Goal: Task Accomplishment & Management: Manage account settings

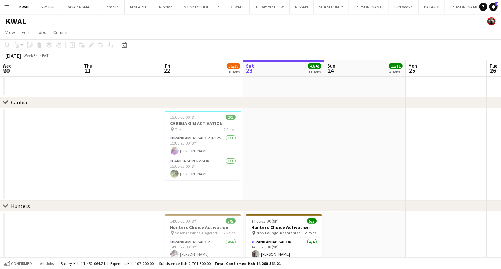
scroll to position [0, 162]
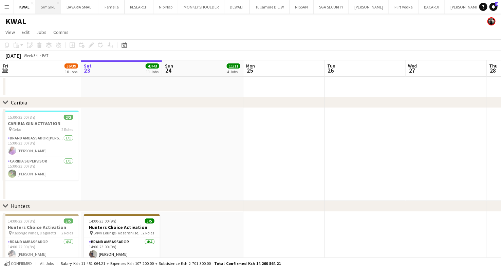
click at [38, 12] on button "SKY GIRL Close" at bounding box center [48, 6] width 26 height 13
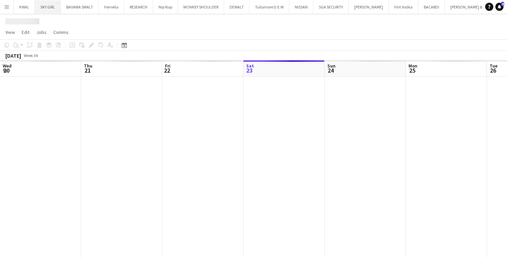
scroll to position [0, 162]
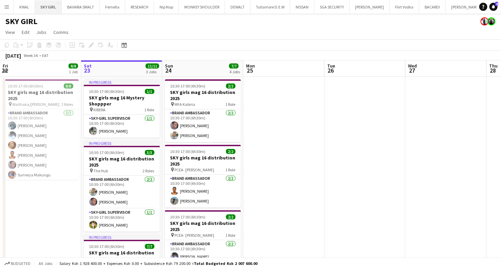
click at [44, 7] on button "SKY GIRL Close" at bounding box center [48, 6] width 27 height 13
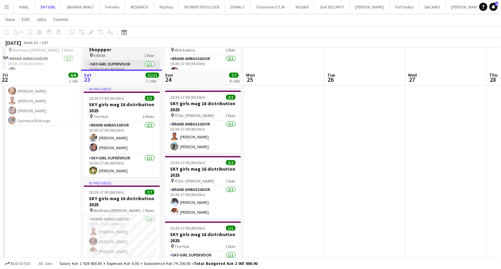
scroll to position [91, 0]
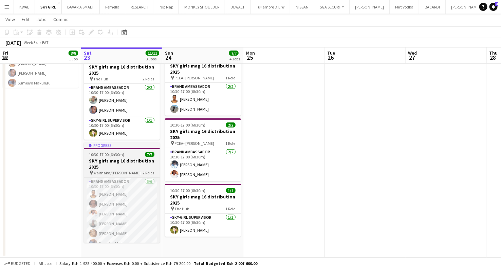
click at [120, 166] on h3 "SKY girls mag 16 distribution 2025" at bounding box center [122, 164] width 76 height 12
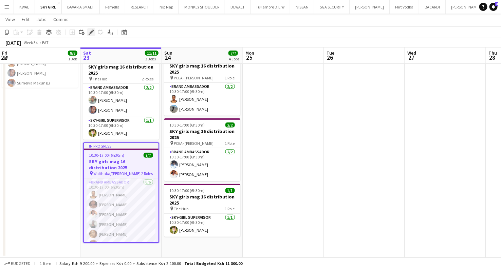
click at [88, 34] on div "Edit" at bounding box center [91, 32] width 8 height 8
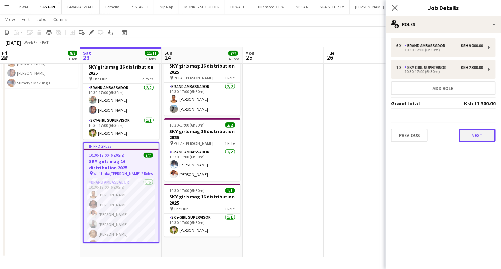
click at [470, 135] on button "Next" at bounding box center [477, 136] width 37 height 14
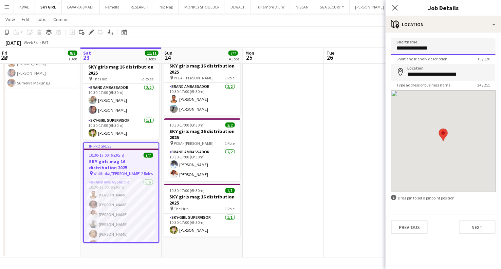
click at [436, 50] on input "**********" at bounding box center [443, 46] width 105 height 17
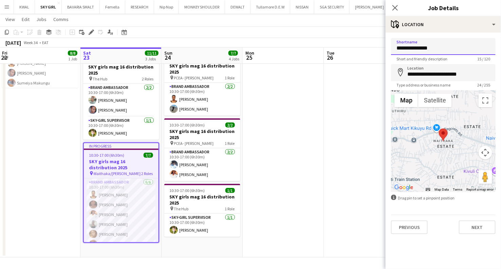
drag, startPoint x: 436, startPoint y: 50, endPoint x: 338, endPoint y: 50, distance: 98.2
click at [338, 50] on body "Menu Boards Boards Boards All jobs Status Workforce Workforce My Workforce Recr…" at bounding box center [250, 89] width 501 height 361
type input "******"
drag, startPoint x: 427, startPoint y: 44, endPoint x: 377, endPoint y: 47, distance: 50.3
click at [377, 47] on body "Menu Boards Boards Boards All jobs Status Workforce Workforce My Workforce Recr…" at bounding box center [250, 89] width 501 height 361
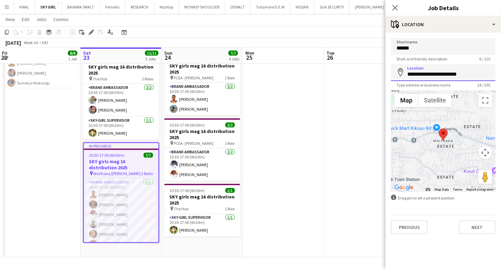
drag, startPoint x: 405, startPoint y: 74, endPoint x: 507, endPoint y: 76, distance: 101.9
click at [501, 76] on html "Menu Boards Boards Boards All jobs Status Workforce Workforce My Workforce Recr…" at bounding box center [250, 89] width 501 height 361
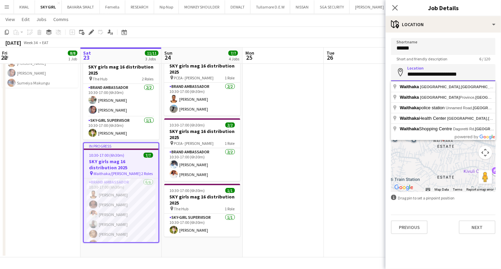
paste input
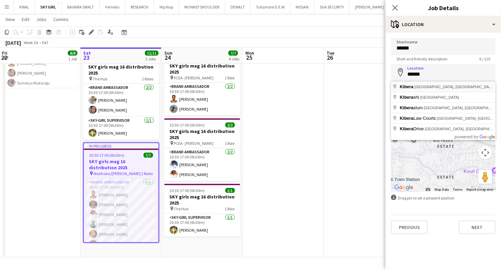
type input "**********"
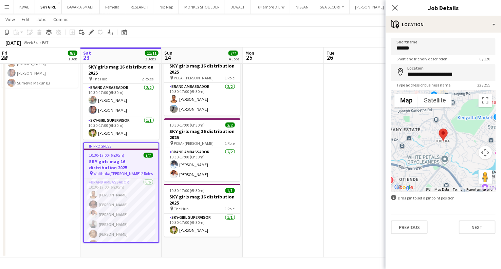
click at [299, 158] on app-date-cell at bounding box center [283, 121] width 81 height 273
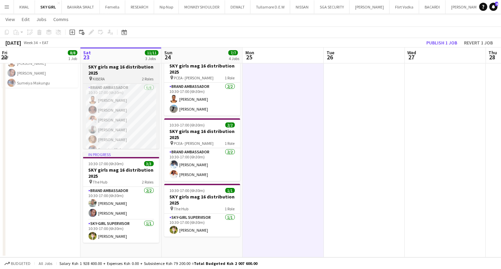
scroll to position [54, 0]
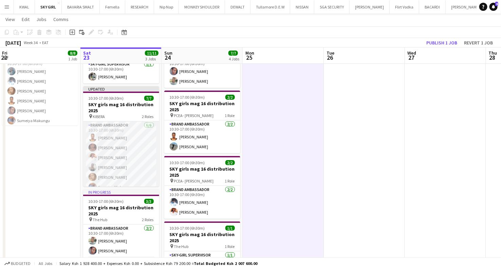
click at [125, 164] on app-card-role "Brand Ambassador [DATE] 10:30-17:00 (6h30m) [PERSON_NAME] [PERSON_NAME] [PERSON…" at bounding box center [121, 158] width 76 height 72
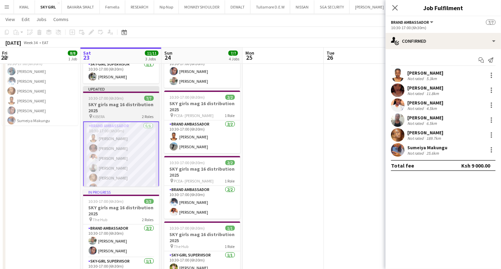
click at [105, 98] on span "10:30-17:00 (6h30m)" at bounding box center [106, 98] width 35 height 5
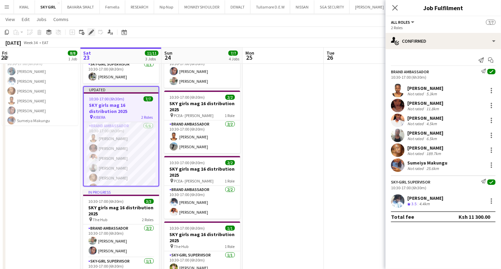
click at [89, 31] on icon "Edit" at bounding box center [91, 32] width 5 height 5
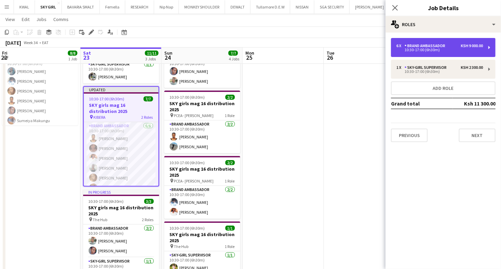
click at [424, 48] on div "Brand Ambassador" at bounding box center [426, 45] width 43 height 5
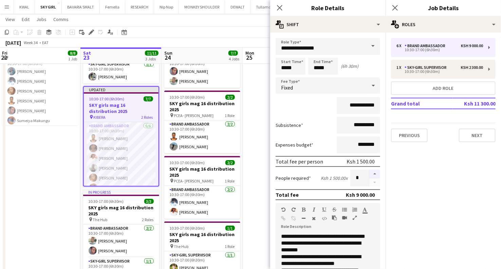
click at [370, 173] on button "button" at bounding box center [375, 174] width 11 height 9
type input "*"
click at [3, 173] on div at bounding box center [4, 159] width 3 height 270
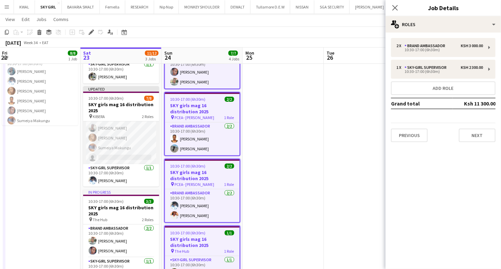
scroll to position [40, 0]
click at [119, 155] on app-card-role "Brand Ambassador [DATE] 10:30-17:00 (6h30m) [PERSON_NAME] [PERSON_NAME] [PERSON…" at bounding box center [121, 123] width 76 height 82
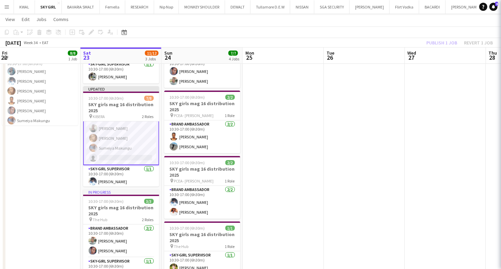
scroll to position [40, 0]
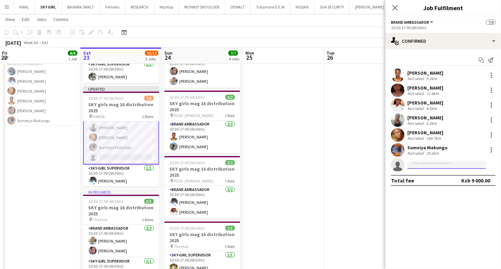
click at [430, 161] on input at bounding box center [447, 165] width 79 height 8
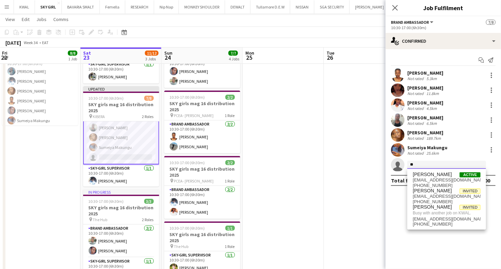
type input "*"
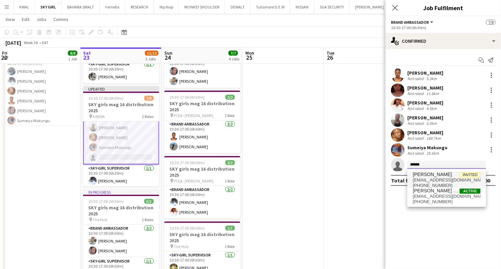
type input "******"
click at [435, 177] on span "[PERSON_NAME]" at bounding box center [432, 175] width 39 height 6
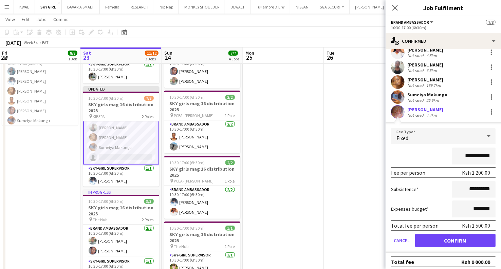
scroll to position [56, 0]
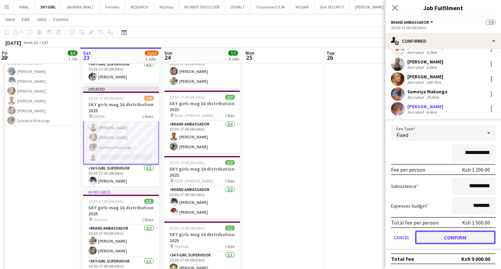
click at [449, 237] on button "Confirm" at bounding box center [455, 238] width 80 height 14
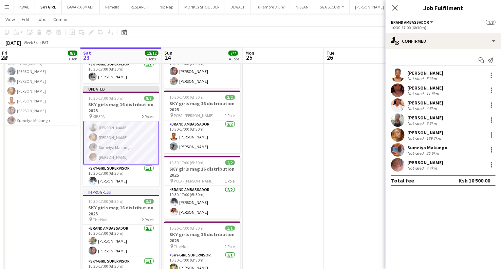
scroll to position [0, 0]
click at [283, 139] on app-date-cell at bounding box center [283, 158] width 81 height 273
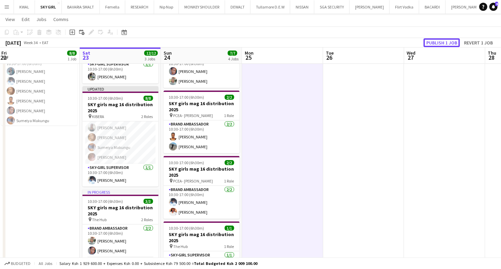
click at [443, 39] on button "Publish 1 job" at bounding box center [442, 42] width 36 height 9
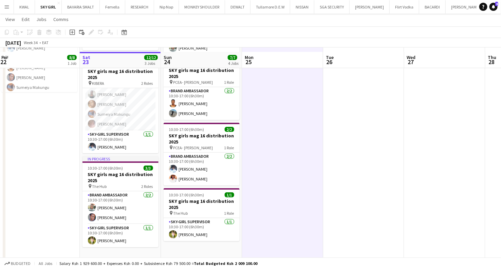
scroll to position [91, 0]
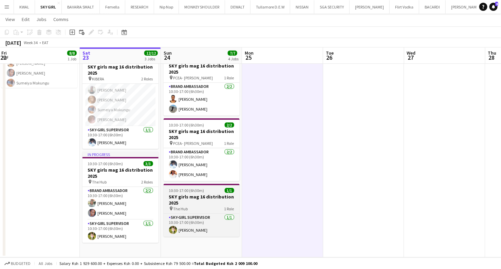
click at [198, 202] on h3 "SKY girls mag 16 distribution 2025" at bounding box center [202, 200] width 76 height 12
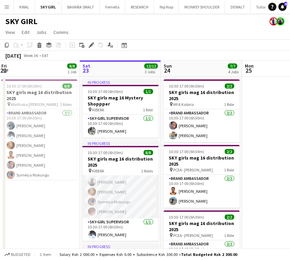
scroll to position [40, 0]
click at [258, 142] on app-date-cell at bounding box center [282, 213] width 81 height 273
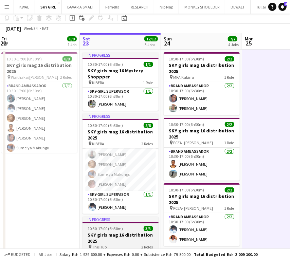
scroll to position [0, 0]
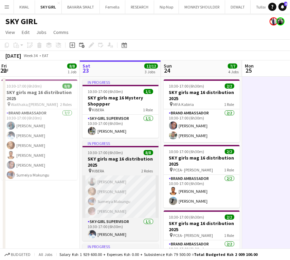
click at [114, 176] on app-card-role "Brand Ambassador [DATE] 10:30-17:00 (6h30m) [PERSON_NAME] [PERSON_NAME] [PERSON…" at bounding box center [121, 177] width 76 height 82
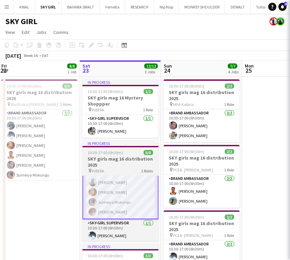
scroll to position [41, 0]
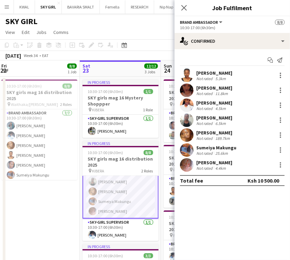
click at [26, 197] on app-date-cell "10:30-17:00 (6h30m) 8/8 SKY girls mag 16 distribution 2025 pin Waithaka/Riruta …" at bounding box center [39, 213] width 81 height 273
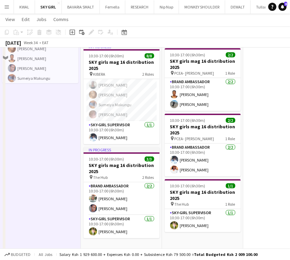
scroll to position [101, 0]
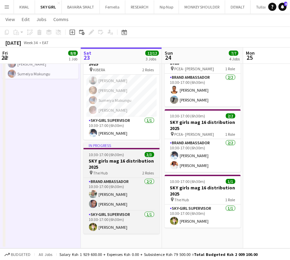
click at [106, 166] on h3 "SKY girls mag 16 distribution 2025" at bounding box center [122, 164] width 76 height 12
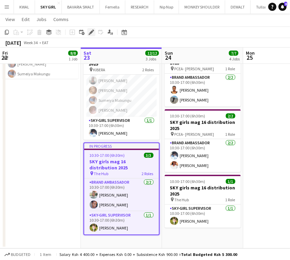
click at [90, 33] on icon at bounding box center [91, 33] width 4 height 4
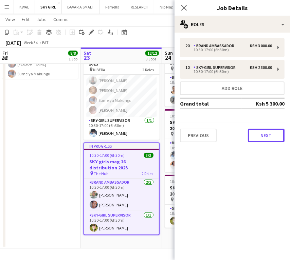
drag, startPoint x: 257, startPoint y: 134, endPoint x: 241, endPoint y: 114, distance: 25.6
click at [256, 134] on button "Next" at bounding box center [266, 136] width 37 height 14
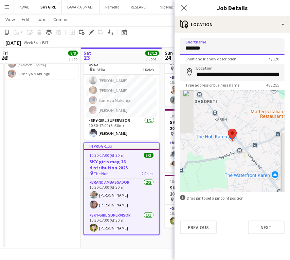
drag, startPoint x: 209, startPoint y: 50, endPoint x: 134, endPoint y: 53, distance: 74.5
click at [141, 53] on body "Menu Boards Boards Boards All jobs Status Workforce Workforce My Workforce Recr…" at bounding box center [145, 79] width 290 height 361
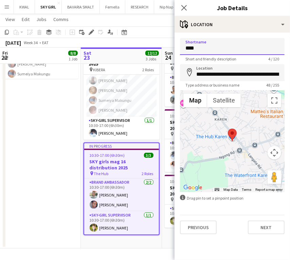
type input "**********"
drag, startPoint x: 216, startPoint y: 49, endPoint x: 137, endPoint y: 50, distance: 79.1
click at [137, 50] on body "Menu Boards Boards Boards All jobs Status Workforce Workforce My Workforce Recr…" at bounding box center [145, 79] width 290 height 361
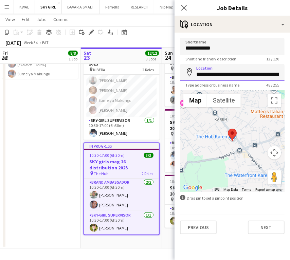
scroll to position [0, 26]
drag, startPoint x: 197, startPoint y: 73, endPoint x: 292, endPoint y: 78, distance: 95.6
click at [290, 78] on html "Menu Boards Boards Boards All jobs Status Workforce Workforce My Workforce Recr…" at bounding box center [145, 79] width 290 height 361
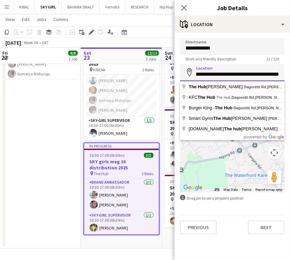
paste input
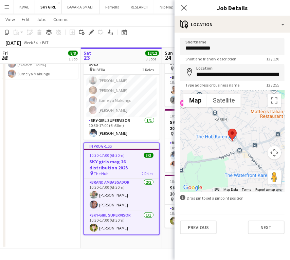
type input "**********"
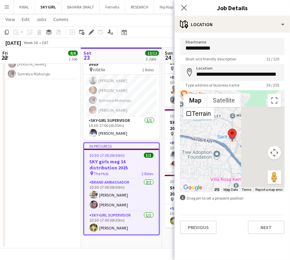
click at [16, 175] on app-date-cell "10:30-17:00 (6h30m) 8/8 SKY girls mag 16 distribution 2025 pin Waithaka/Riruta …" at bounding box center [40, 112] width 81 height 273
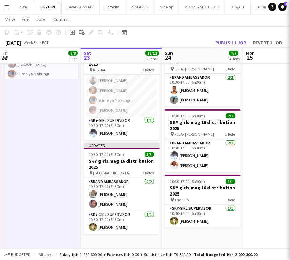
scroll to position [0, 163]
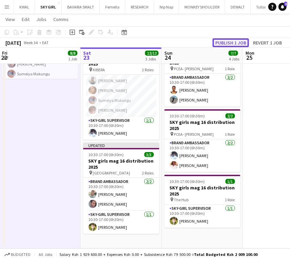
click at [235, 40] on button "Publish 1 job" at bounding box center [231, 42] width 36 height 9
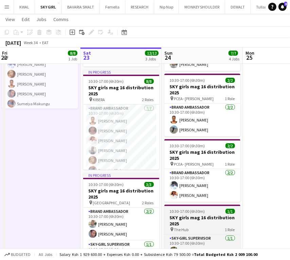
scroll to position [25, 0]
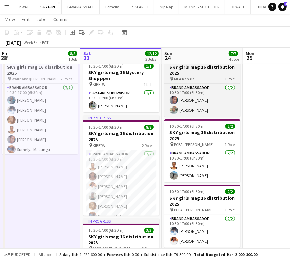
click at [185, 77] on span "MFA Kabiria" at bounding box center [184, 78] width 21 height 5
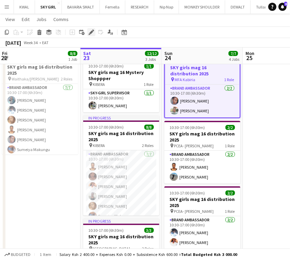
click at [92, 31] on icon at bounding box center [93, 31] width 2 height 2
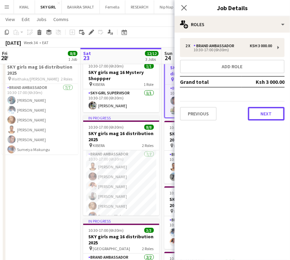
drag, startPoint x: 264, startPoint y: 115, endPoint x: 262, endPoint y: 110, distance: 4.6
click at [264, 114] on button "Next" at bounding box center [266, 114] width 37 height 14
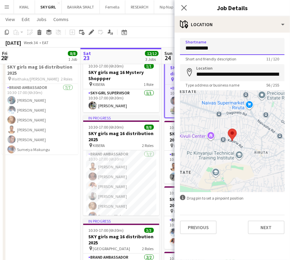
drag, startPoint x: 217, startPoint y: 49, endPoint x: 211, endPoint y: 40, distance: 11.1
click at [94, 54] on body "Menu Boards Boards Boards All jobs Status Workforce Workforce My Workforce Recr…" at bounding box center [145, 155] width 290 height 361
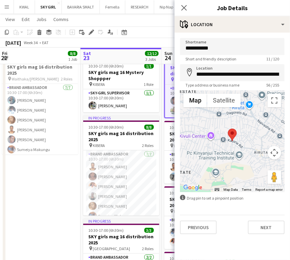
drag, startPoint x: 62, startPoint y: 190, endPoint x: 13, endPoint y: 186, distance: 50.1
click at [61, 190] on app-date-cell "10:30-17:00 (6h30m) 8/8 SKY girls mag 16 distribution 2025 pin Waithaka/Riruta …" at bounding box center [39, 187] width 81 height 273
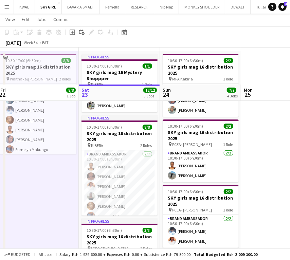
scroll to position [101, 0]
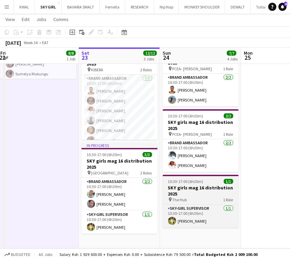
click at [188, 183] on span "10:30-17:00 (6h30m)" at bounding box center [185, 181] width 35 height 5
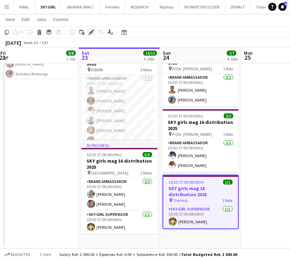
click at [90, 32] on icon at bounding box center [91, 33] width 4 height 4
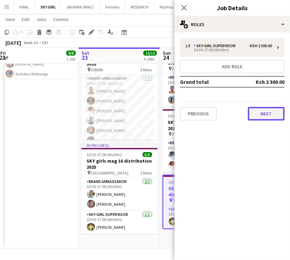
click at [274, 112] on button "Next" at bounding box center [266, 114] width 37 height 14
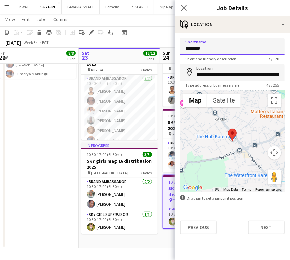
drag, startPoint x: 225, startPoint y: 50, endPoint x: 149, endPoint y: 55, distance: 75.6
click at [149, 55] on body "Menu Boards Boards Boards All jobs Status Workforce Workforce My Workforce Recr…" at bounding box center [145, 79] width 290 height 361
paste input "****"
type input "**********"
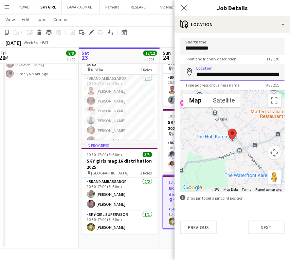
scroll to position [0, 26]
drag, startPoint x: 198, startPoint y: 74, endPoint x: 292, endPoint y: 82, distance: 94.4
click at [290, 82] on html "Menu Boards Boards Boards All jobs Status Workforce Workforce My Workforce Recr…" at bounding box center [145, 79] width 290 height 361
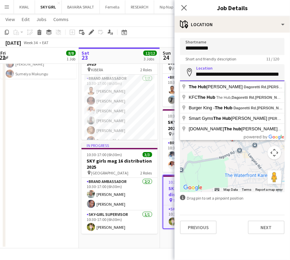
paste input
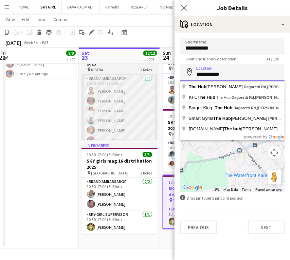
scroll to position [0, 0]
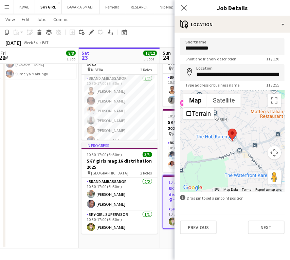
type input "**********"
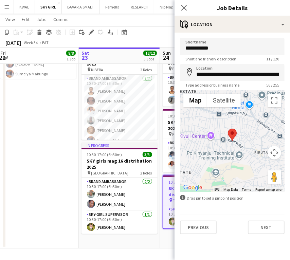
click at [52, 177] on app-date-cell "10:30-17:00 (6h30m) 8/8 SKY girls mag 16 distribution 2025 pin Waithaka/Riruta …" at bounding box center [38, 112] width 81 height 273
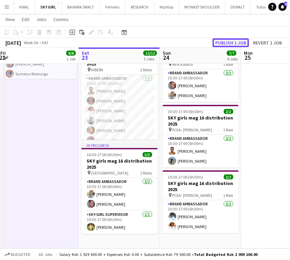
click at [234, 45] on button "Publish 1 job" at bounding box center [231, 42] width 36 height 9
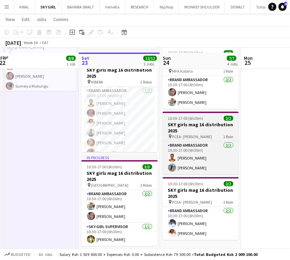
scroll to position [101, 0]
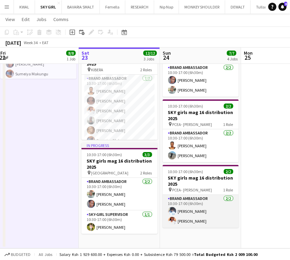
click at [196, 210] on app-card-role "Brand Ambassador [DATE] 10:30-17:00 (6h30m) [PERSON_NAME] [PERSON_NAME]" at bounding box center [201, 211] width 76 height 33
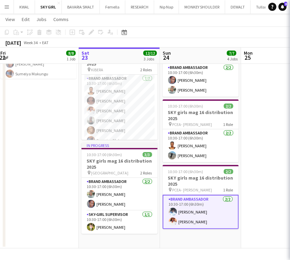
scroll to position [0, 165]
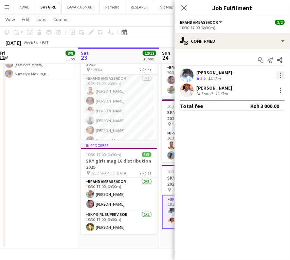
click at [282, 74] on div at bounding box center [280, 75] width 8 height 8
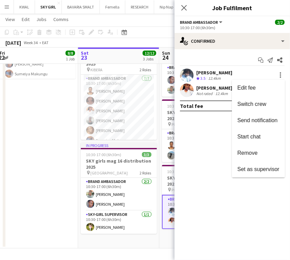
click at [248, 150] on span "Remove" at bounding box center [247, 153] width 20 height 6
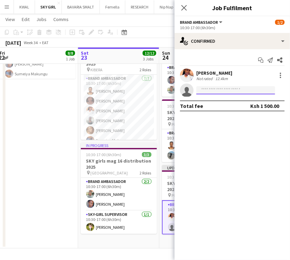
click at [223, 89] on input at bounding box center [235, 90] width 79 height 8
click at [215, 91] on input at bounding box center [235, 90] width 79 height 8
paste input "**********"
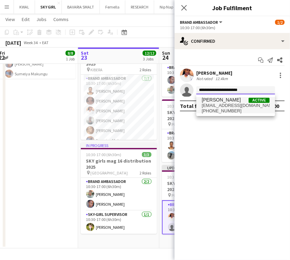
type input "**********"
click at [209, 106] on span "[EMAIL_ADDRESS][DOMAIN_NAME]" at bounding box center [236, 105] width 68 height 5
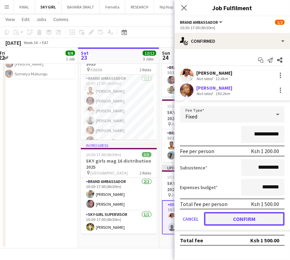
click at [234, 217] on button "Confirm" at bounding box center [244, 219] width 80 height 14
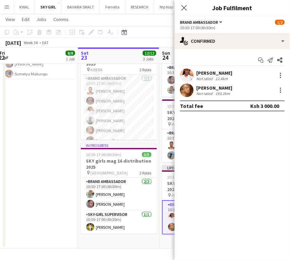
click at [20, 200] on app-date-cell "10:30-17:00 (6h30m) 8/8 SKY girls mag 16 distribution 2025 pin Waithaka/Riruta …" at bounding box center [37, 112] width 81 height 273
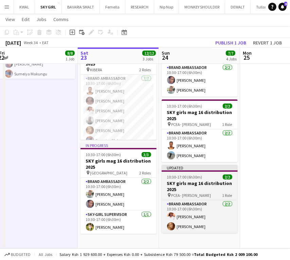
click at [175, 185] on h3 "SKY girls mag 16 distribution 2025" at bounding box center [200, 186] width 76 height 12
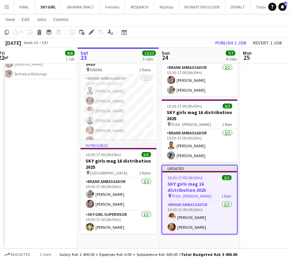
click at [86, 35] on div "Add job Add linked Job Edit Edit linked Job Applicants" at bounding box center [88, 32] width 52 height 8
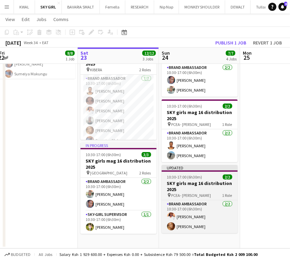
click at [180, 185] on h3 "SKY girls mag 16 distribution 2025" at bounding box center [200, 186] width 76 height 12
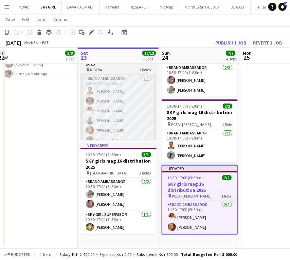
scroll to position [0, 166]
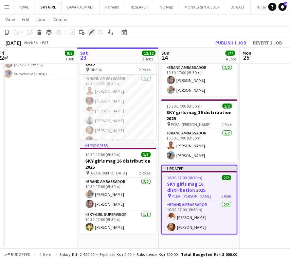
click at [92, 34] on icon "Edit" at bounding box center [91, 32] width 5 height 5
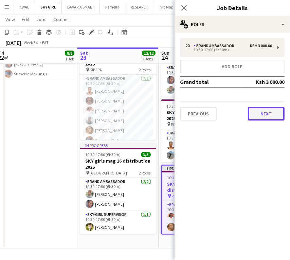
click at [262, 116] on button "Next" at bounding box center [266, 114] width 37 height 14
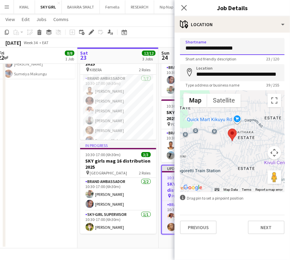
drag, startPoint x: 249, startPoint y: 50, endPoint x: 156, endPoint y: 55, distance: 92.5
click at [104, 51] on body "Menu Boards Boards Boards All jobs Status Workforce Workforce My Workforce Recr…" at bounding box center [145, 79] width 290 height 361
paste input "***"
type input "**********"
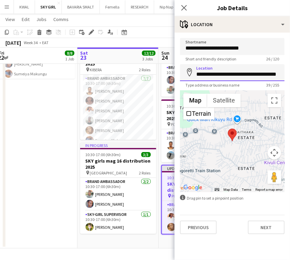
scroll to position [0, 12]
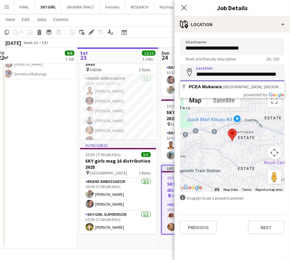
drag, startPoint x: 197, startPoint y: 72, endPoint x: 292, endPoint y: 77, distance: 95.2
click at [290, 77] on html "Menu Boards Boards Boards All jobs Status Workforce Workforce My Workforce Recr…" at bounding box center [145, 79] width 290 height 361
paste input
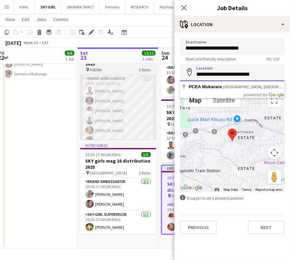
scroll to position [0, 0]
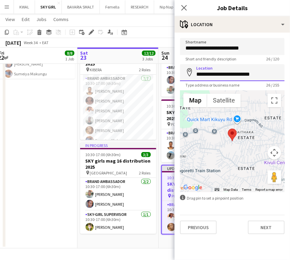
click at [267, 75] on input "**********" at bounding box center [232, 72] width 105 height 17
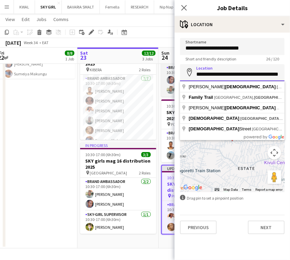
drag, startPoint x: 281, startPoint y: 74, endPoint x: 164, endPoint y: 69, distance: 116.6
click at [164, 69] on body "Menu Boards Boards Boards All jobs Status Workforce Workforce My Workforce Recr…" at bounding box center [145, 79] width 290 height 361
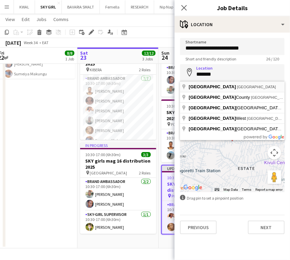
type input "**********"
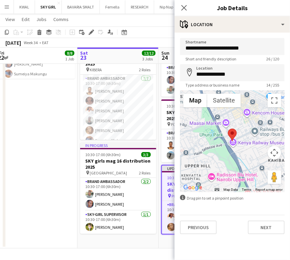
click at [48, 182] on app-date-cell "10:30-17:00 (6h30m) 8/8 SKY girls mag 16 distribution 2025 pin Waithaka/Riruta …" at bounding box center [36, 112] width 81 height 273
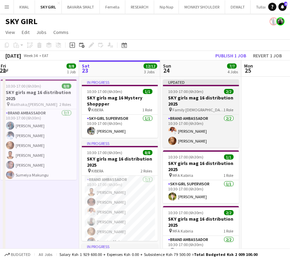
click at [182, 95] on h3 "SKY girls mag 16 distribution 2025" at bounding box center [201, 101] width 76 height 12
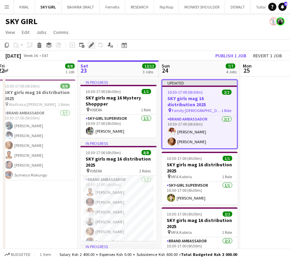
click at [90, 47] on icon at bounding box center [91, 45] width 4 height 4
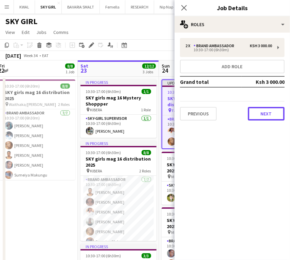
drag, startPoint x: 272, startPoint y: 110, endPoint x: 268, endPoint y: 105, distance: 6.7
click at [270, 110] on button "Next" at bounding box center [266, 114] width 37 height 14
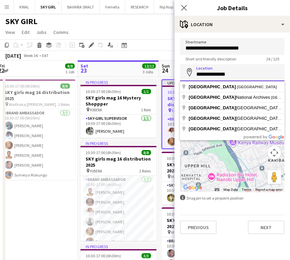
drag, startPoint x: 211, startPoint y: 71, endPoint x: 185, endPoint y: 68, distance: 25.7
click at [185, 68] on input "**********" at bounding box center [232, 72] width 105 height 17
paste input "***"
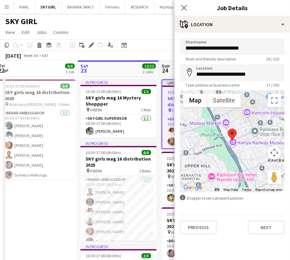
type input "**********"
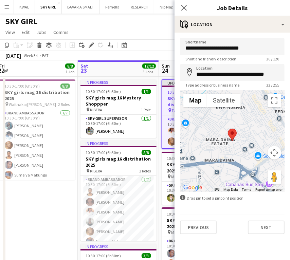
click at [53, 199] on app-date-cell "10:30-17:00 (6h30m) 8/8 SKY girls mag 16 distribution 2025 pin Waithaka/Riruta …" at bounding box center [37, 213] width 81 height 273
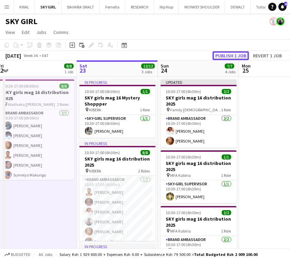
click at [238, 51] on button "Publish 1 job" at bounding box center [231, 55] width 36 height 9
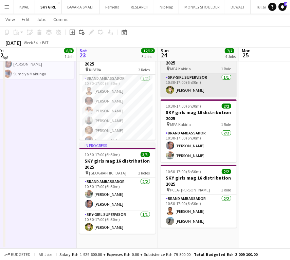
scroll to position [62, 0]
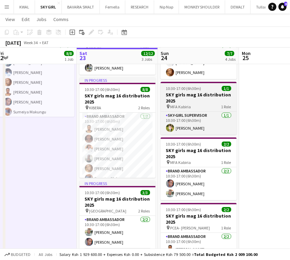
drag, startPoint x: 182, startPoint y: 101, endPoint x: 179, endPoint y: 101, distance: 3.4
click at [182, 101] on h3 "SKY girls mag 16 distribution 2025" at bounding box center [199, 98] width 76 height 12
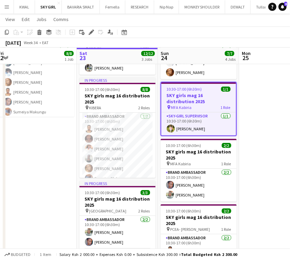
scroll to position [0, 167]
click at [5, 34] on icon "Copy" at bounding box center [6, 32] width 5 height 5
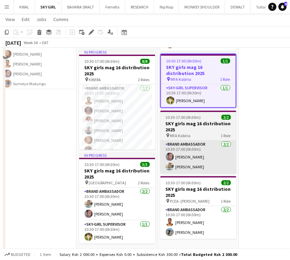
scroll to position [101, 0]
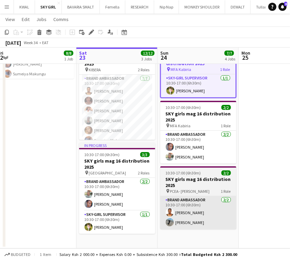
drag, startPoint x: 191, startPoint y: 232, endPoint x: 183, endPoint y: 216, distance: 17.5
click at [191, 231] on app-date-cell "10:30-17:00 (6h30m) 2/2 SKY girls mag 16 distribution 2025 pin Family [DEMOGRAP…" at bounding box center [198, 112] width 81 height 273
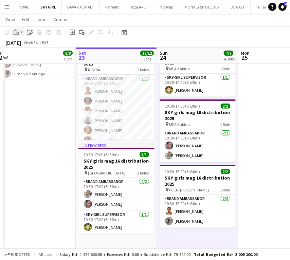
click at [21, 33] on app-action-btn "Paste" at bounding box center [18, 32] width 12 height 8
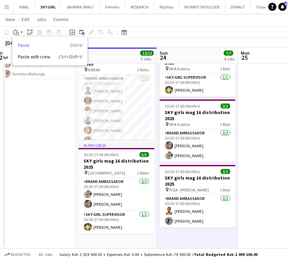
click at [22, 44] on link "Paste Ctrl+V" at bounding box center [50, 45] width 64 height 6
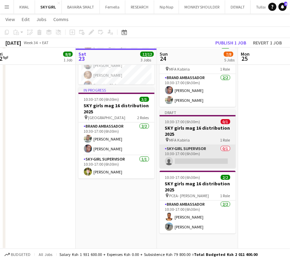
scroll to position [157, 0]
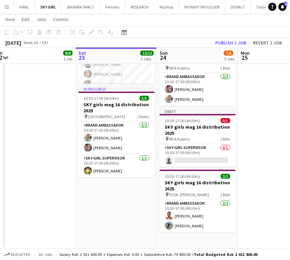
drag, startPoint x: 198, startPoint y: 158, endPoint x: 213, endPoint y: 138, distance: 25.0
click at [198, 158] on app-card-role "SKY-GIRL SUPERVISOR 0/1 10:30-17:00 (6h30m) single-neutral-actions" at bounding box center [198, 155] width 76 height 23
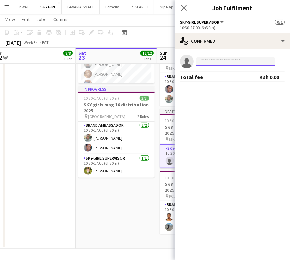
click at [220, 60] on input at bounding box center [235, 61] width 79 height 8
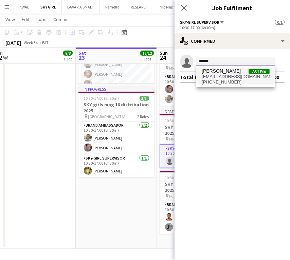
type input "******"
click at [222, 82] on span "[PHONE_NUMBER]" at bounding box center [236, 81] width 68 height 5
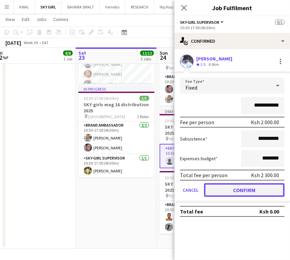
click at [254, 194] on button "Confirm" at bounding box center [244, 190] width 80 height 14
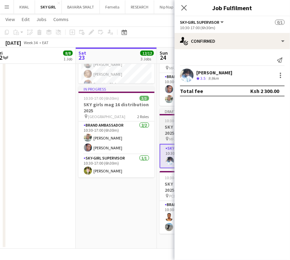
scroll to position [0, 167]
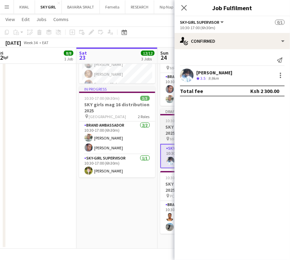
click at [165, 127] on h3 "SKY girls mag 16 distribution 2025" at bounding box center [198, 130] width 76 height 12
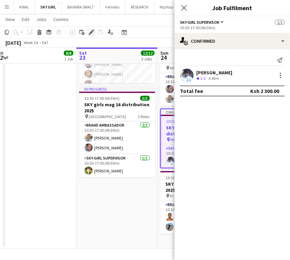
click at [90, 34] on icon at bounding box center [91, 33] width 4 height 4
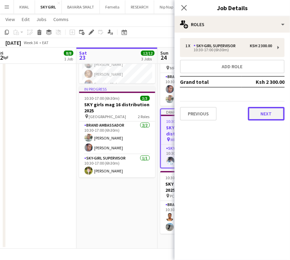
click at [265, 112] on button "Next" at bounding box center [266, 114] width 37 height 14
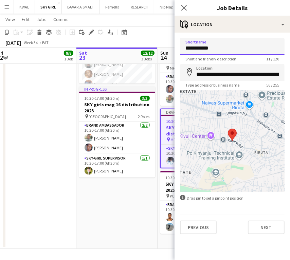
drag, startPoint x: 228, startPoint y: 48, endPoint x: 157, endPoint y: 41, distance: 71.2
click at [157, 41] on body "Menu Boards Boards Boards All jobs Status Workforce Workforce My Workforce Recr…" at bounding box center [145, 51] width 290 height 417
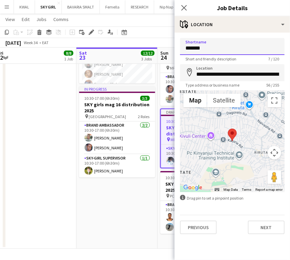
type input "*******"
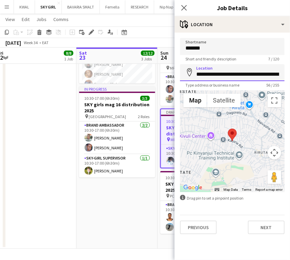
scroll to position [0, 54]
drag, startPoint x: 198, startPoint y: 73, endPoint x: 292, endPoint y: 86, distance: 95.3
click at [290, 86] on html "Menu Boards Boards Boards All jobs Status Workforce Workforce My Workforce Recr…" at bounding box center [145, 51] width 290 height 417
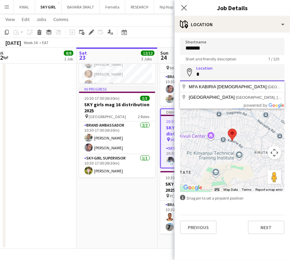
scroll to position [0, 0]
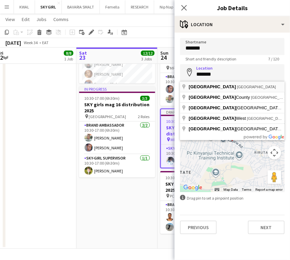
type input "**********"
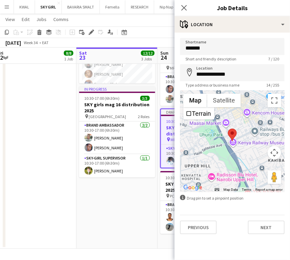
click at [124, 203] on app-date-cell "In progress 10:30-17:00 (6h30m) 1/1 SKY girls mag 16 Mystery Shoppper pin KIBER…" at bounding box center [116, 84] width 81 height 330
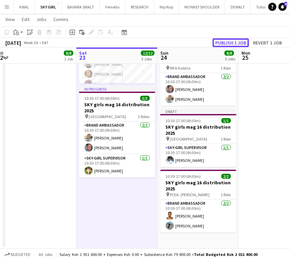
click at [228, 42] on button "Publish 1 job" at bounding box center [231, 42] width 36 height 9
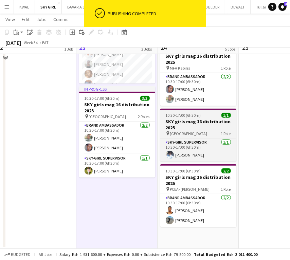
scroll to position [82, 0]
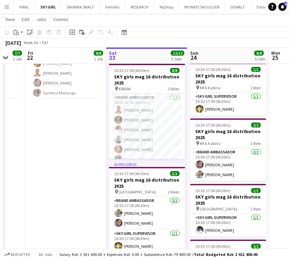
drag, startPoint x: 149, startPoint y: 198, endPoint x: 178, endPoint y: 194, distance: 29.2
click at [178, 194] on app-calendar-viewport "Tue 19 7/7 1 Job Wed 20 13/14 2 Jobs Thu 21 7/7 1 Job Fri 22 8/8 1 Job Sat 23 1…" at bounding box center [145, 134] width 290 height 379
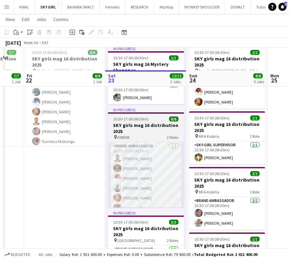
scroll to position [0, 0]
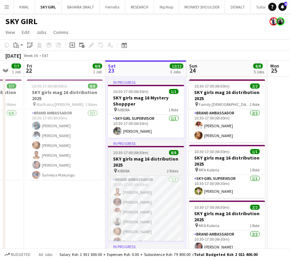
click at [121, 163] on h3 "SKY girls mag 16 distribution 2025" at bounding box center [146, 162] width 76 height 12
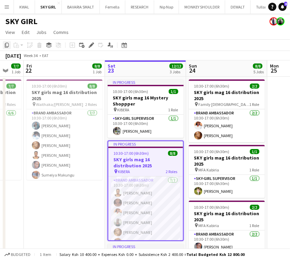
click at [5, 44] on icon at bounding box center [7, 45] width 4 height 5
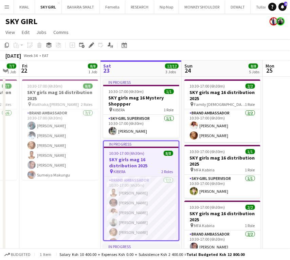
drag, startPoint x: 244, startPoint y: 171, endPoint x: 78, endPoint y: 150, distance: 167.0
click at [78, 151] on app-calendar-viewport "Tue 19 7/7 1 Job Wed 20 13/14 2 Jobs Thu 21 7/7 1 Job Fri 22 8/8 1 Job Sat 23 1…" at bounding box center [145, 233] width 290 height 346
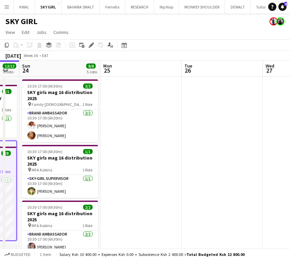
scroll to position [0, 223]
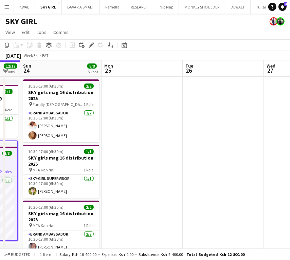
click at [128, 88] on app-date-cell at bounding box center [142, 242] width 81 height 330
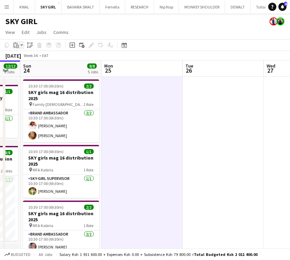
click at [21, 45] on app-action-btn "Paste" at bounding box center [18, 45] width 12 height 8
click at [25, 58] on link "Paste Ctrl+V" at bounding box center [50, 58] width 64 height 6
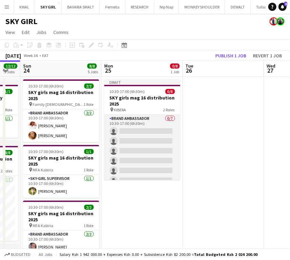
click at [147, 146] on app-card-role "Brand Ambassador 0/7 10:30-17:00 (6h30m) single-neutral-actions single-neutral-…" at bounding box center [142, 156] width 76 height 82
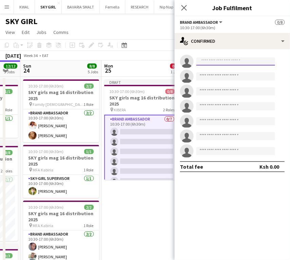
click at [208, 61] on input at bounding box center [235, 61] width 79 height 8
paste input "**********"
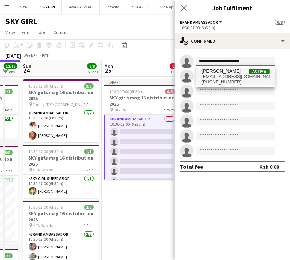
type input "**********"
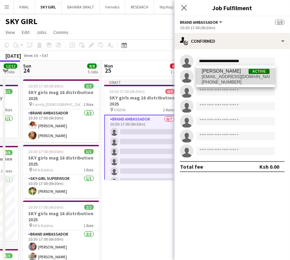
click at [215, 78] on span "[EMAIL_ADDRESS][DOMAIN_NAME]" at bounding box center [236, 76] width 68 height 5
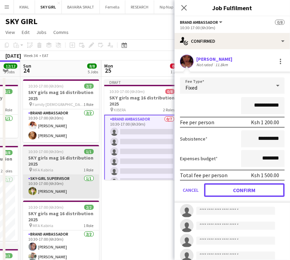
drag, startPoint x: 250, startPoint y: 192, endPoint x: 28, endPoint y: 180, distance: 222.5
click at [248, 192] on button "Confirm" at bounding box center [244, 190] width 80 height 14
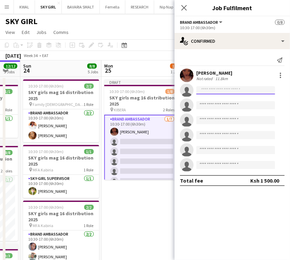
click at [214, 87] on input at bounding box center [235, 90] width 79 height 8
paste input "**********"
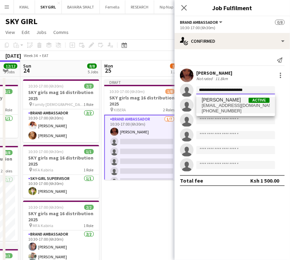
type input "**********"
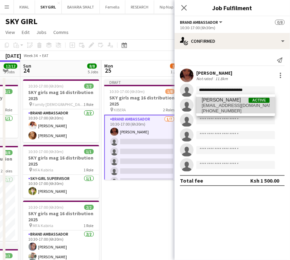
click at [220, 109] on span "[PHONE_NUMBER]" at bounding box center [236, 110] width 68 height 5
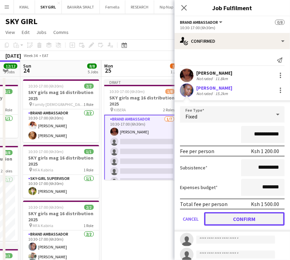
click at [250, 215] on button "Confirm" at bounding box center [244, 219] width 80 height 14
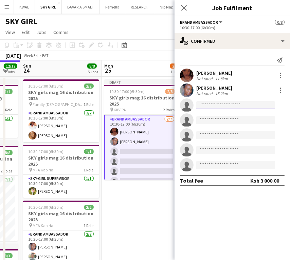
click at [209, 108] on input at bounding box center [235, 105] width 79 height 8
paste input "**********"
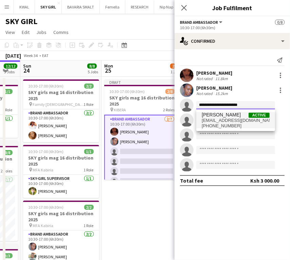
type input "**********"
click at [218, 120] on span "[EMAIL_ADDRESS][DOMAIN_NAME]" at bounding box center [236, 120] width 68 height 5
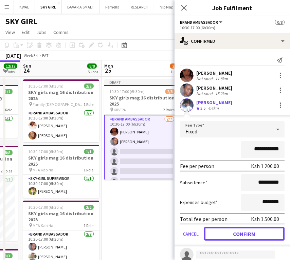
drag, startPoint x: 230, startPoint y: 231, endPoint x: 105, endPoint y: 204, distance: 128.4
click at [230, 231] on button "Confirm" at bounding box center [244, 234] width 80 height 14
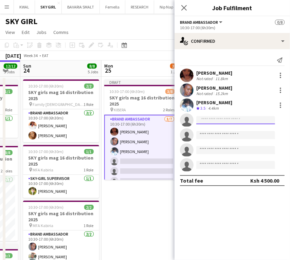
click at [214, 121] on input at bounding box center [235, 120] width 79 height 8
paste input "**********"
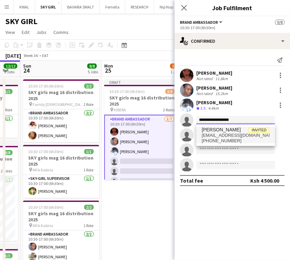
type input "**********"
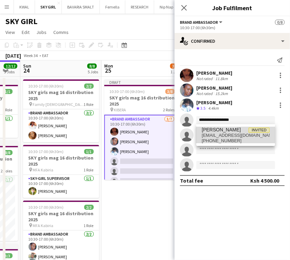
click at [210, 136] on span "[EMAIL_ADDRESS][DOMAIN_NAME]" at bounding box center [236, 135] width 68 height 5
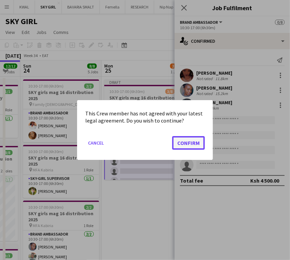
click at [188, 142] on button "Confirm" at bounding box center [188, 143] width 33 height 14
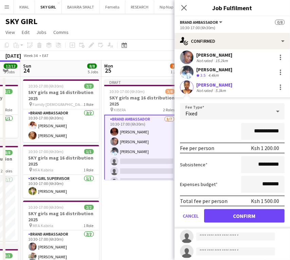
scroll to position [65, 0]
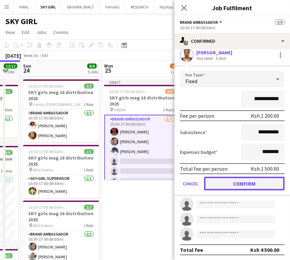
click at [231, 184] on button "Confirm" at bounding box center [244, 184] width 80 height 14
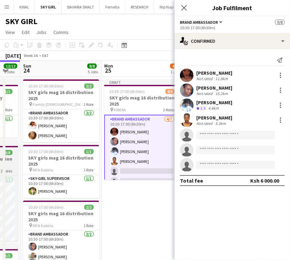
scroll to position [0, 0]
click at [211, 134] on input at bounding box center [235, 135] width 79 height 8
paste input "**********"
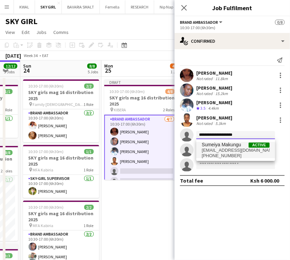
type input "**********"
click at [218, 150] on span "[EMAIL_ADDRESS][DOMAIN_NAME]" at bounding box center [236, 150] width 68 height 5
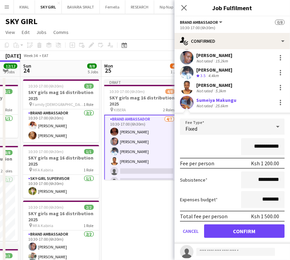
scroll to position [65, 0]
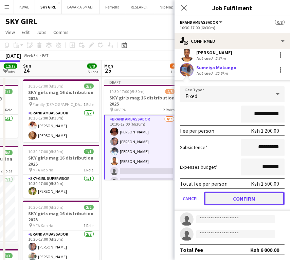
click at [248, 198] on button "Confirm" at bounding box center [244, 199] width 80 height 14
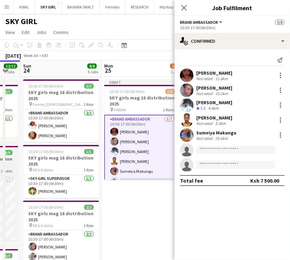
scroll to position [0, 0]
click at [208, 146] on input at bounding box center [235, 150] width 79 height 8
paste input "**********"
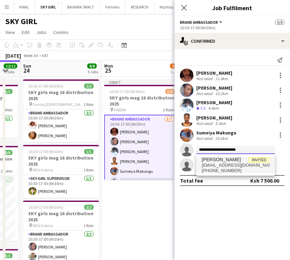
type input "**********"
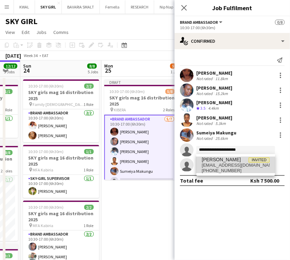
click at [204, 162] on span "[PERSON_NAME]" at bounding box center [221, 160] width 39 height 6
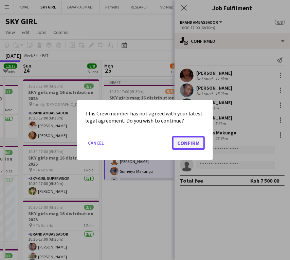
click at [198, 144] on button "Confirm" at bounding box center [188, 143] width 33 height 14
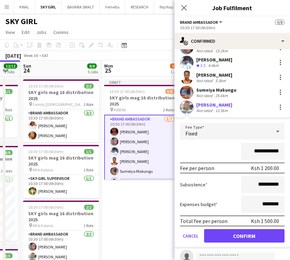
scroll to position [65, 0]
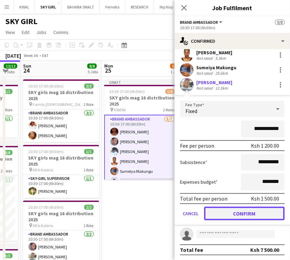
click at [250, 212] on button "Confirm" at bounding box center [244, 214] width 80 height 14
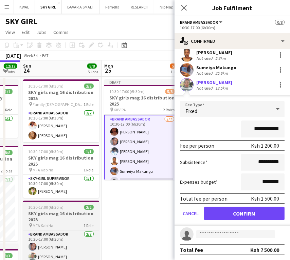
scroll to position [0, 0]
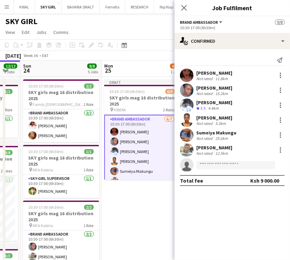
click at [158, 212] on app-date-cell "Draft 10:30-17:00 (6h30m) 6/8 SKY girls mag 16 distribution 2025 pin KIBERA 2 R…" at bounding box center [142, 242] width 81 height 330
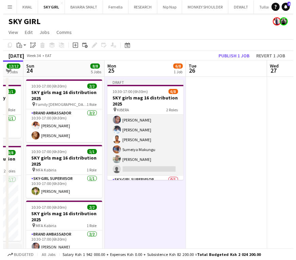
scroll to position [40, 0]
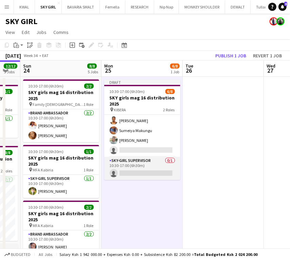
click at [130, 169] on app-card-role "SKY-GIRL SUPERVISOR 0/1 10:30-17:00 (6h30m) single-neutral-actions" at bounding box center [142, 168] width 76 height 23
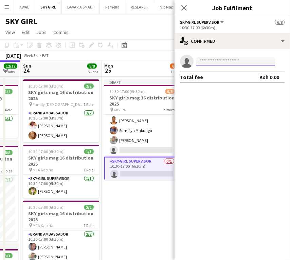
click at [207, 63] on input at bounding box center [235, 61] width 79 height 8
paste input "**********"
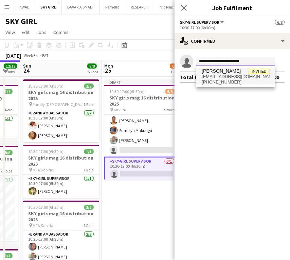
type input "**********"
click at [216, 78] on span "[EMAIL_ADDRESS][DOMAIN_NAME]" at bounding box center [236, 76] width 68 height 5
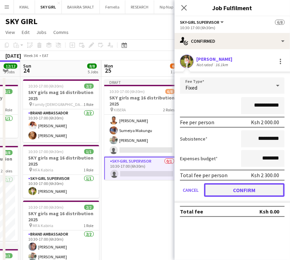
click at [239, 192] on button "Confirm" at bounding box center [244, 190] width 80 height 14
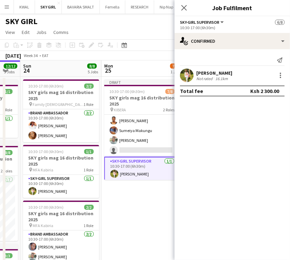
click at [147, 217] on app-date-cell "Draft 10:30-17:00 (6h30m) 7/8 SKY girls mag 16 distribution 2025 pin KIBERA 2 R…" at bounding box center [142, 242] width 81 height 330
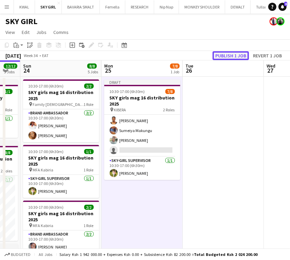
click at [230, 55] on button "Publish 1 job" at bounding box center [231, 55] width 36 height 9
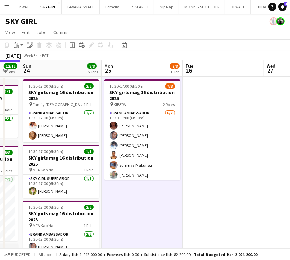
click at [8, 8] on app-icon "Menu" at bounding box center [6, 6] width 5 height 5
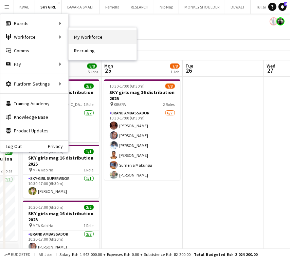
click at [90, 40] on link "My Workforce" at bounding box center [103, 37] width 68 height 14
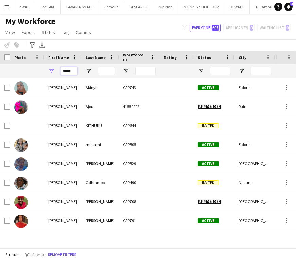
drag, startPoint x: 72, startPoint y: 73, endPoint x: 36, endPoint y: 76, distance: 36.5
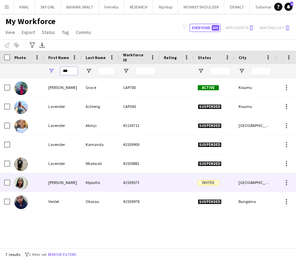
type input "***"
click at [103, 183] on div "KIpsutto" at bounding box center [100, 182] width 37 height 19
